Goal: Transaction & Acquisition: Purchase product/service

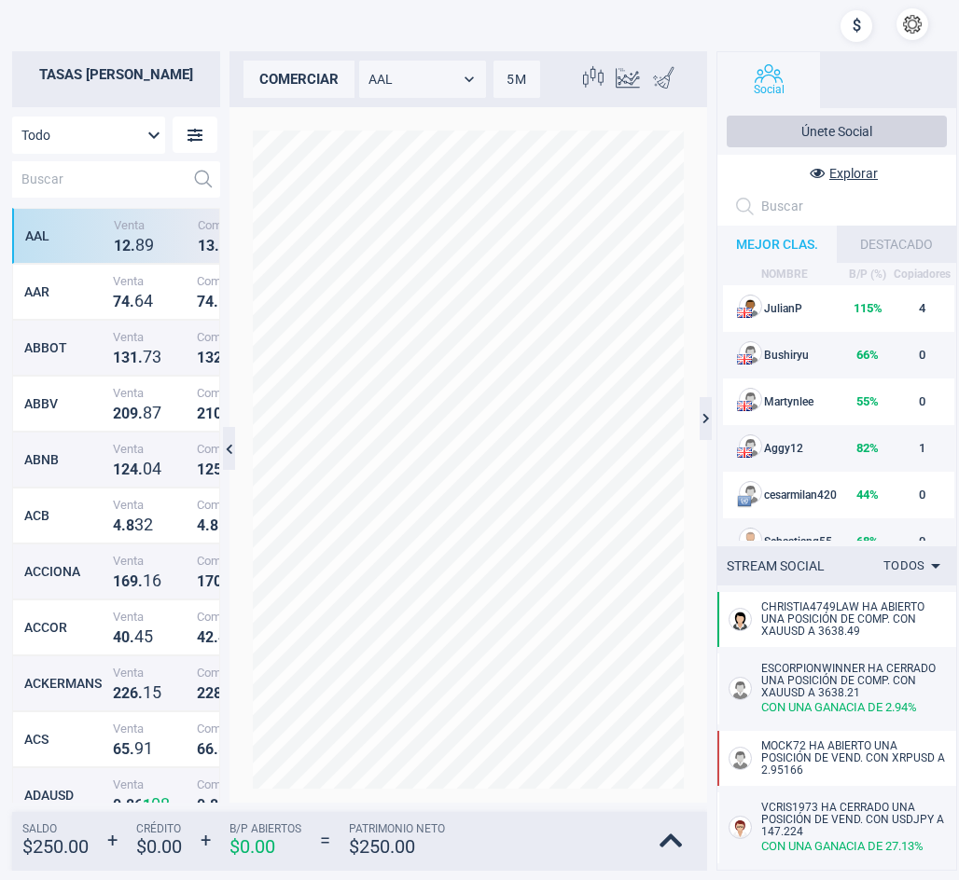
scroll to position [595, 191]
click at [67, 173] on input "text" at bounding box center [98, 179] width 173 height 36
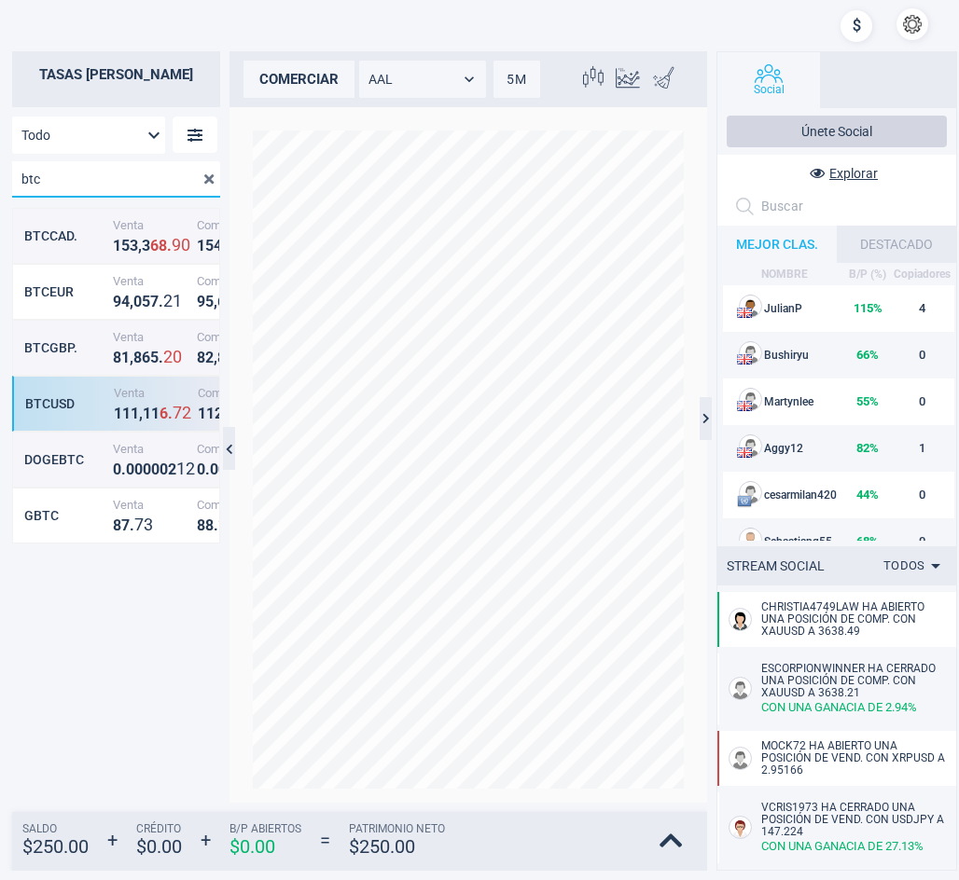
type input "btc"
click at [53, 418] on div "BTCUSD Venta 1 1 1 , 1 1 6 . 7 2 Compra 1 1 2 , 1 3 8 . 0 9" at bounding box center [116, 404] width 208 height 56
type input "BTCUSD"
click at [298, 76] on div "comerciar" at bounding box center [298, 79] width 111 height 37
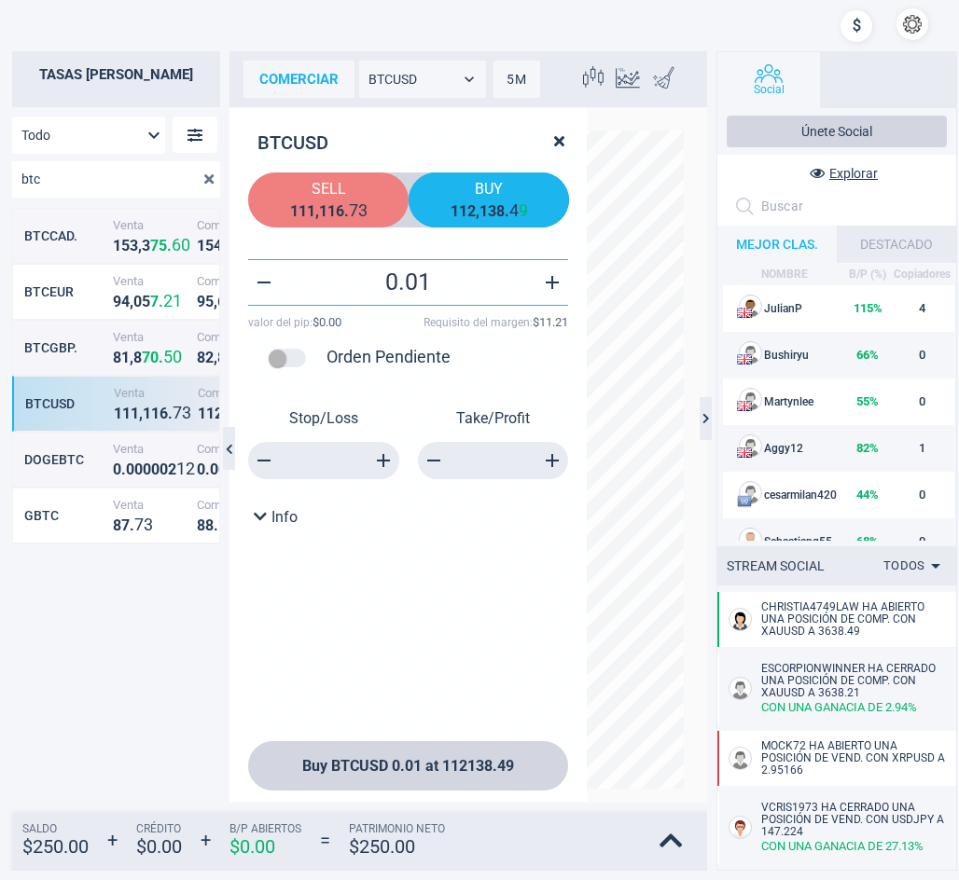
click at [321, 196] on span "Sell" at bounding box center [328, 189] width 132 height 18
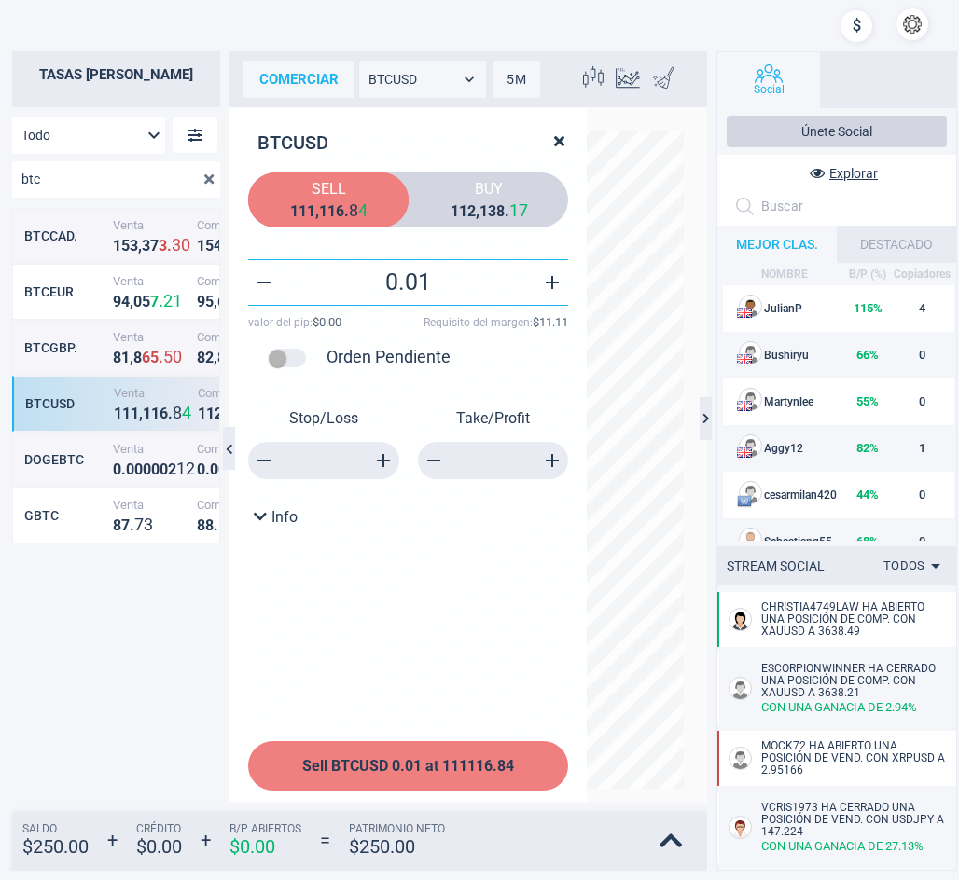
click at [478, 754] on button "Sell BTCUSD 0.01 at 111116.84" at bounding box center [408, 765] width 320 height 49
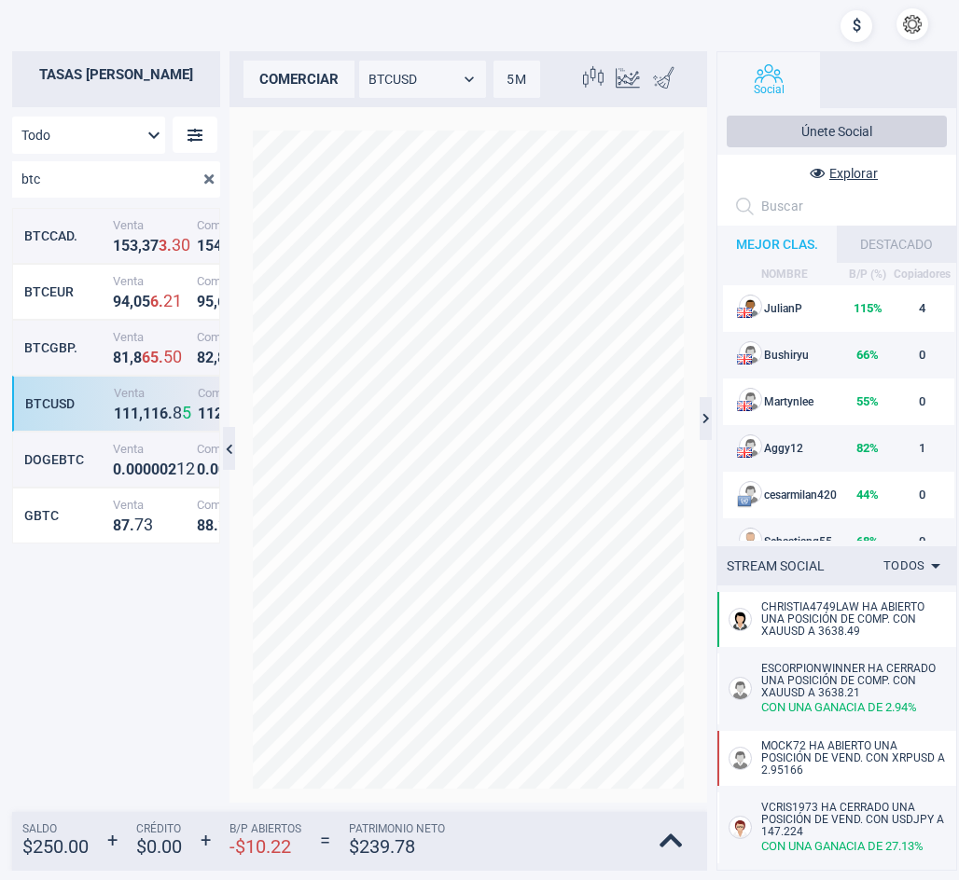
click at [288, 83] on div "comerciar" at bounding box center [298, 79] width 111 height 37
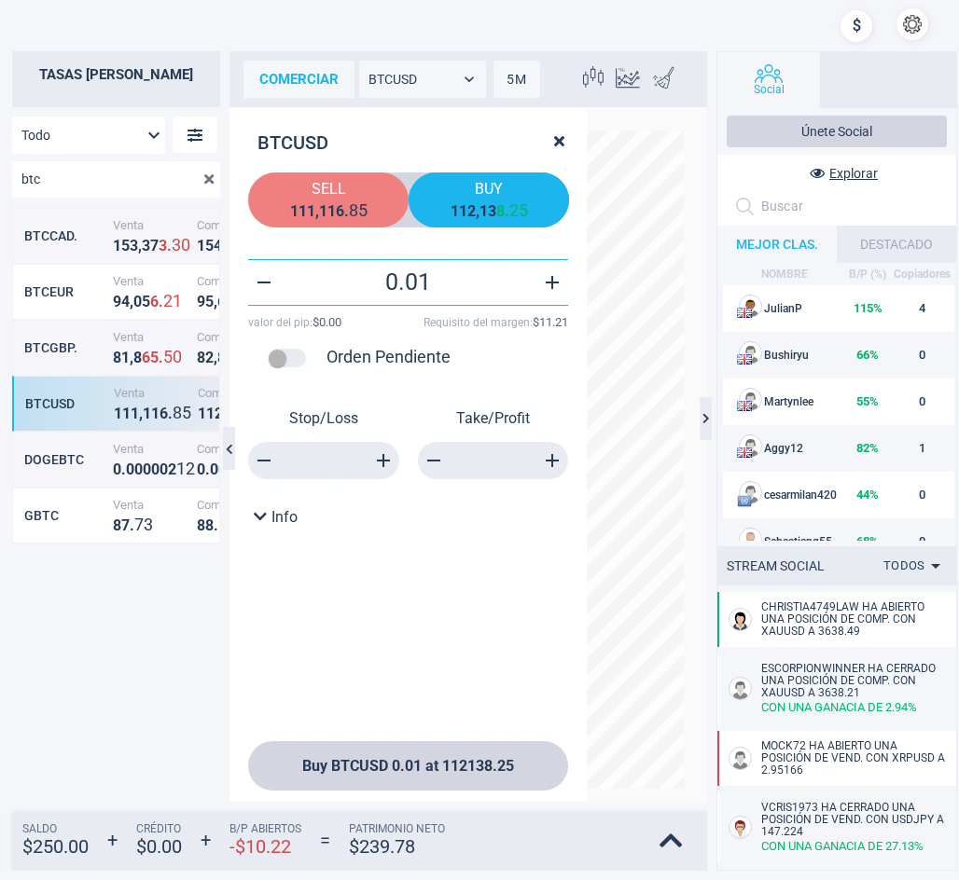
click at [332, 209] on strong "1" at bounding box center [331, 211] width 8 height 18
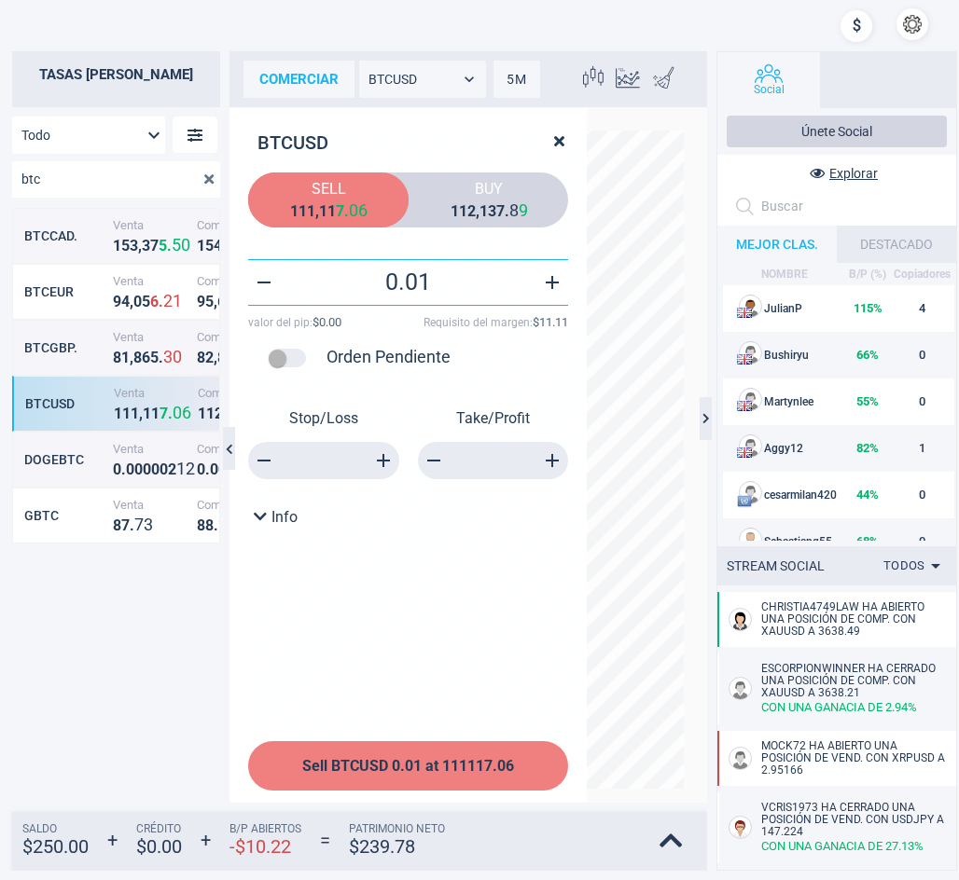
click at [451, 754] on button "Sell BTCUSD 0.01 at 111117.06" at bounding box center [408, 765] width 320 height 49
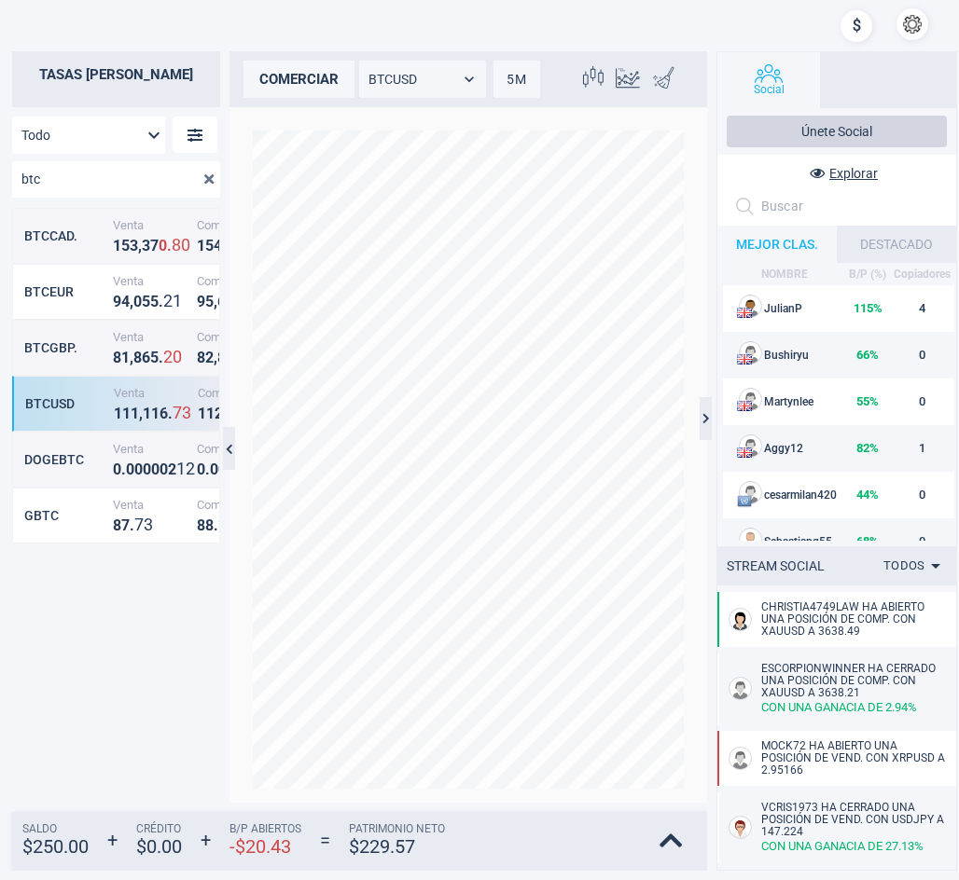
click at [282, 73] on div "comerciar" at bounding box center [298, 79] width 111 height 37
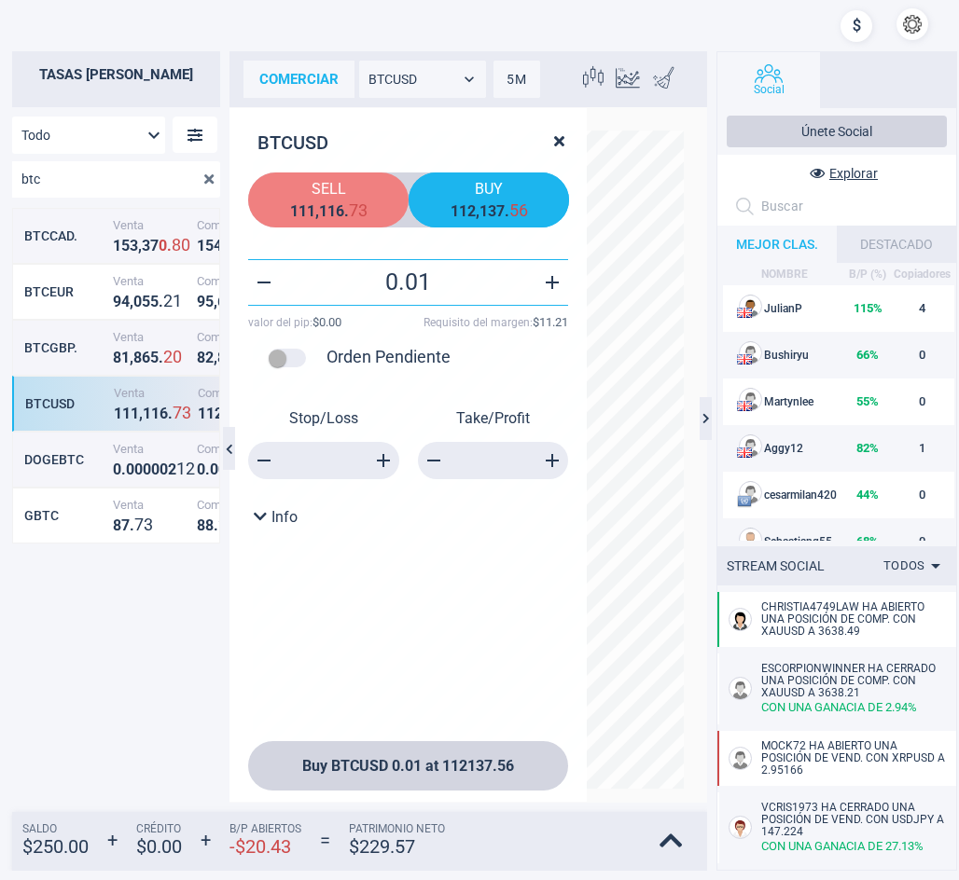
click at [337, 209] on strong "6" at bounding box center [340, 211] width 8 height 18
click at [472, 204] on strong "2" at bounding box center [471, 211] width 8 height 18
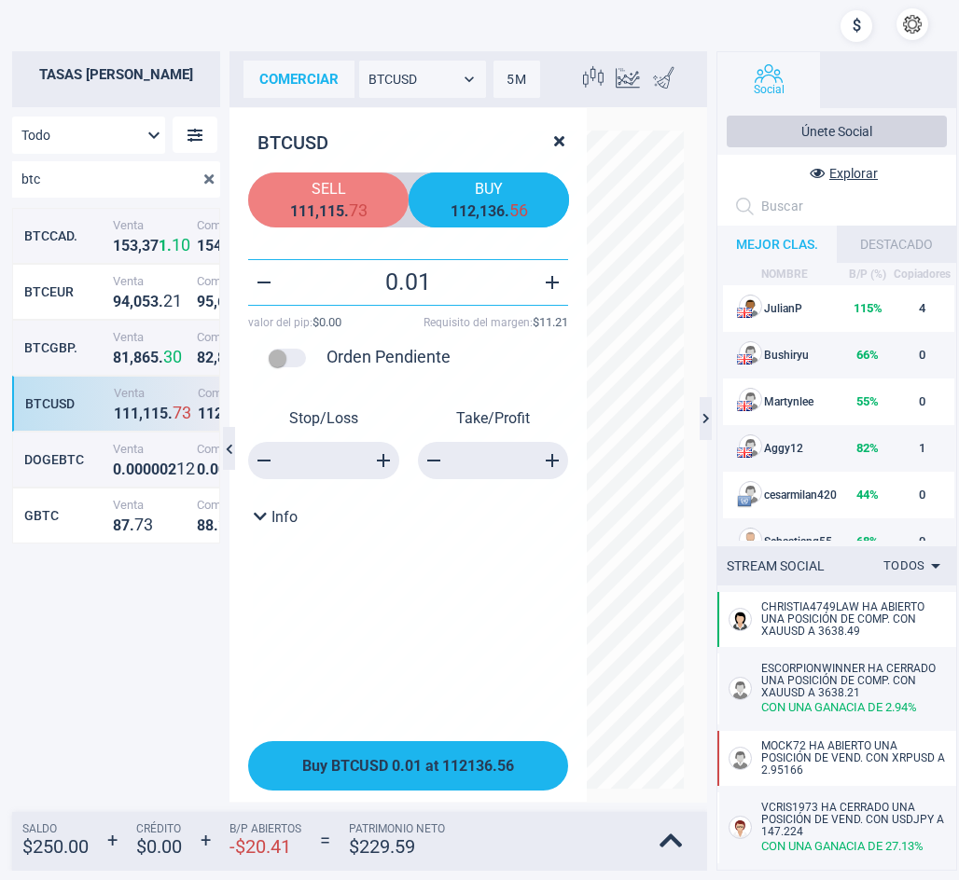
click at [464, 768] on span "Buy BTCUSD 0.01 at 112136.56" at bounding box center [408, 766] width 212 height 18
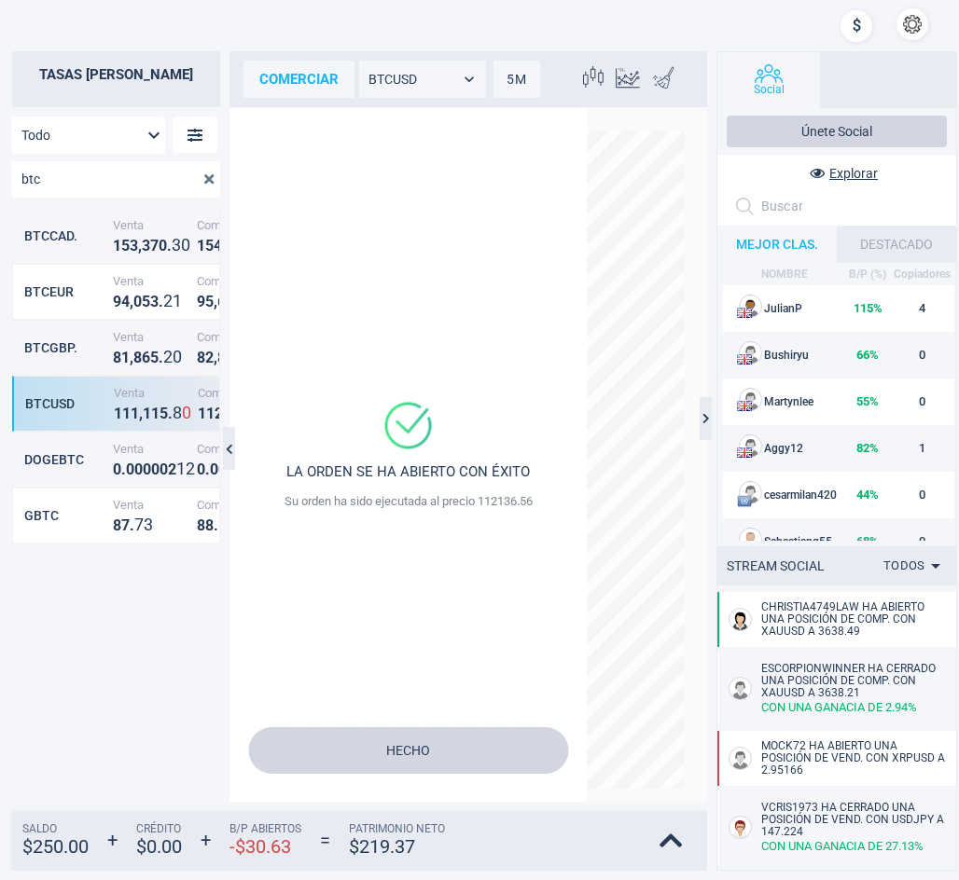
click at [655, 26] on div at bounding box center [530, 25] width 829 height 37
